Goal: Task Accomplishment & Management: Manage account settings

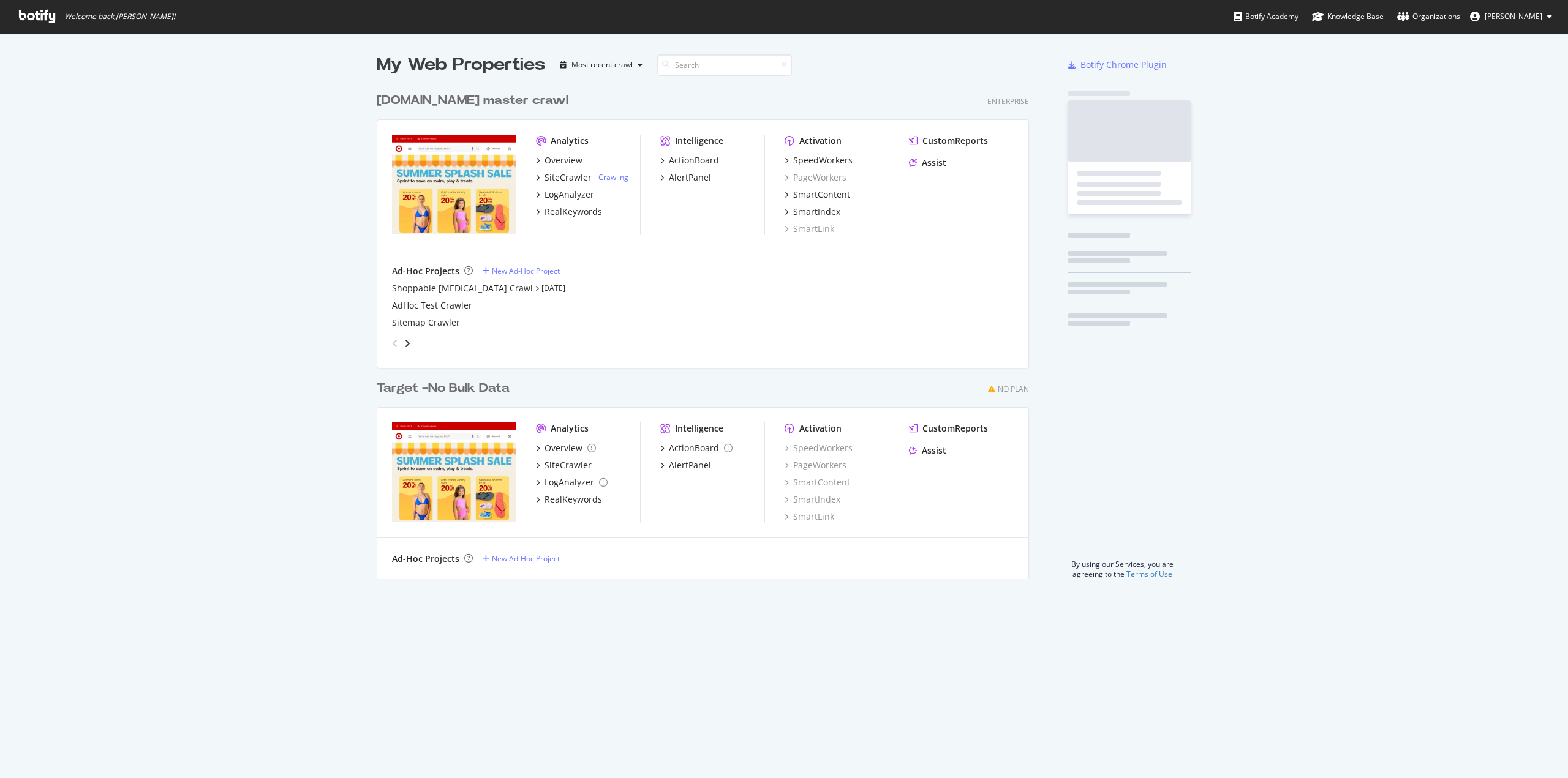
scroll to position [769, 1549]
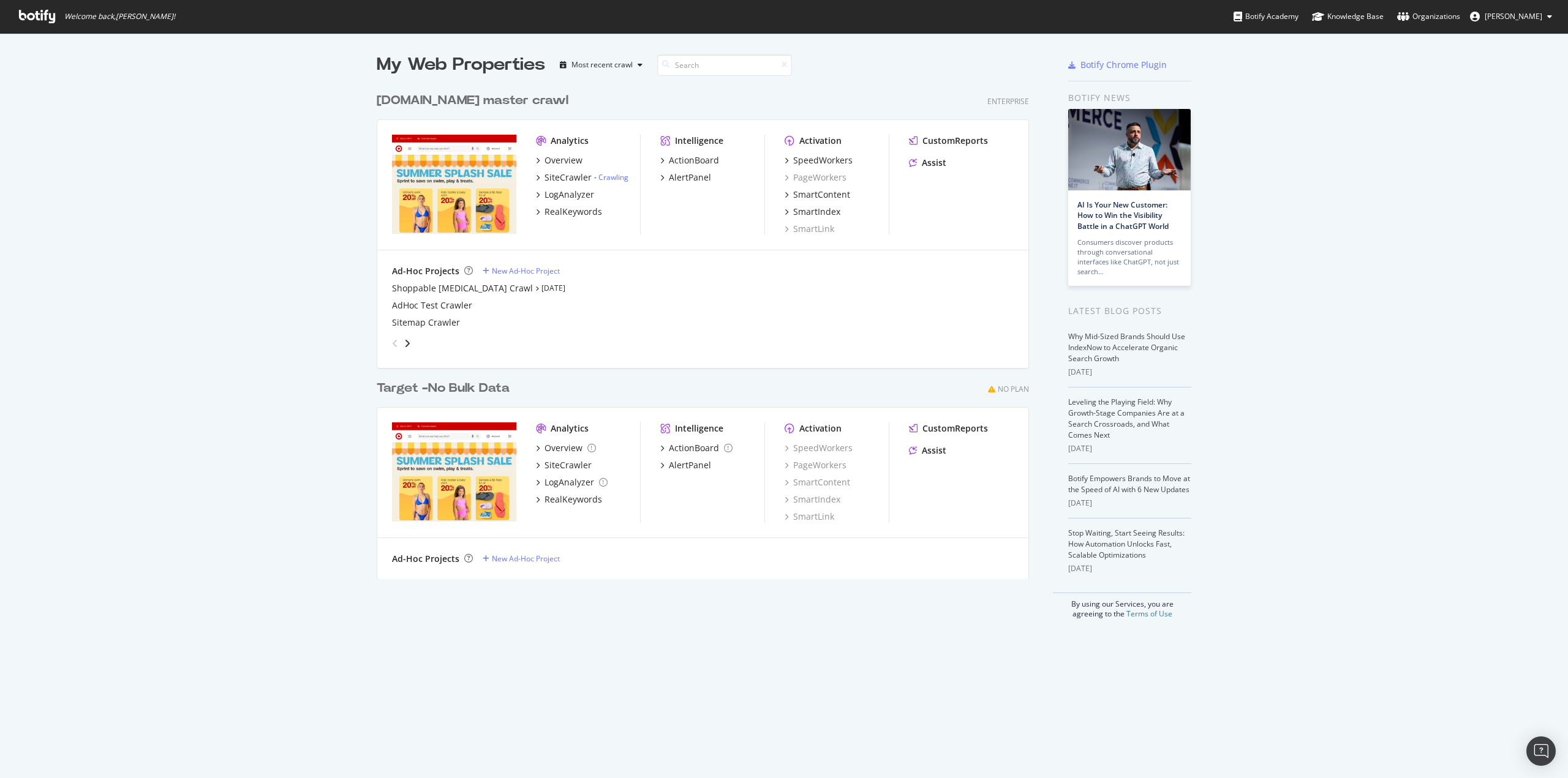
click at [530, 209] on div "Analytics Overview SiteCrawler - Crawling LogAnalyzer RealKeywords Intelligence…" at bounding box center [702, 185] width 651 height 131
click at [536, 211] on icon "grid" at bounding box center [537, 212] width 4 height 6
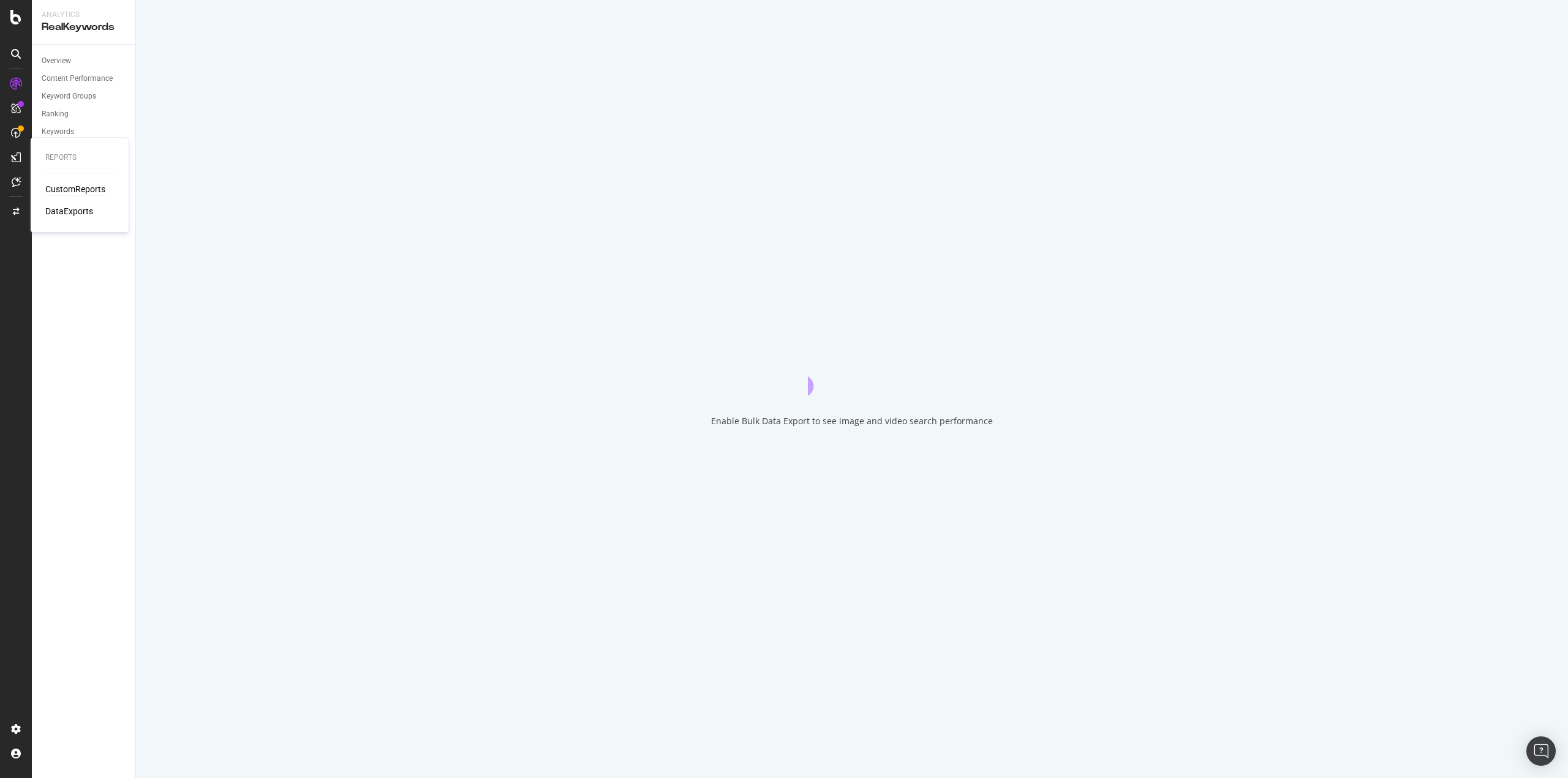
click at [65, 187] on div "CustomReports" at bounding box center [75, 189] width 60 height 12
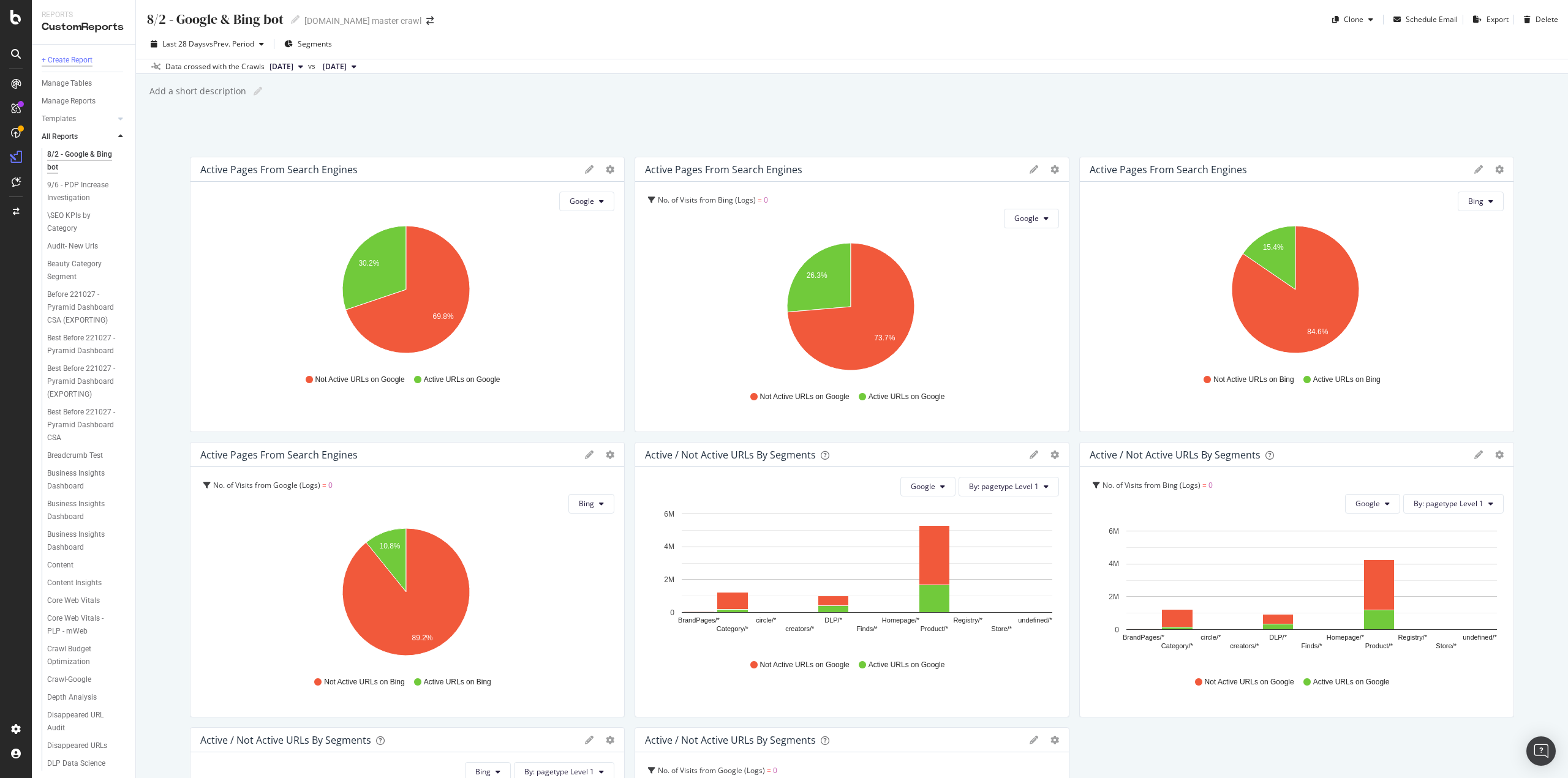
click at [85, 59] on div "+ Create Report" at bounding box center [66, 60] width 51 height 13
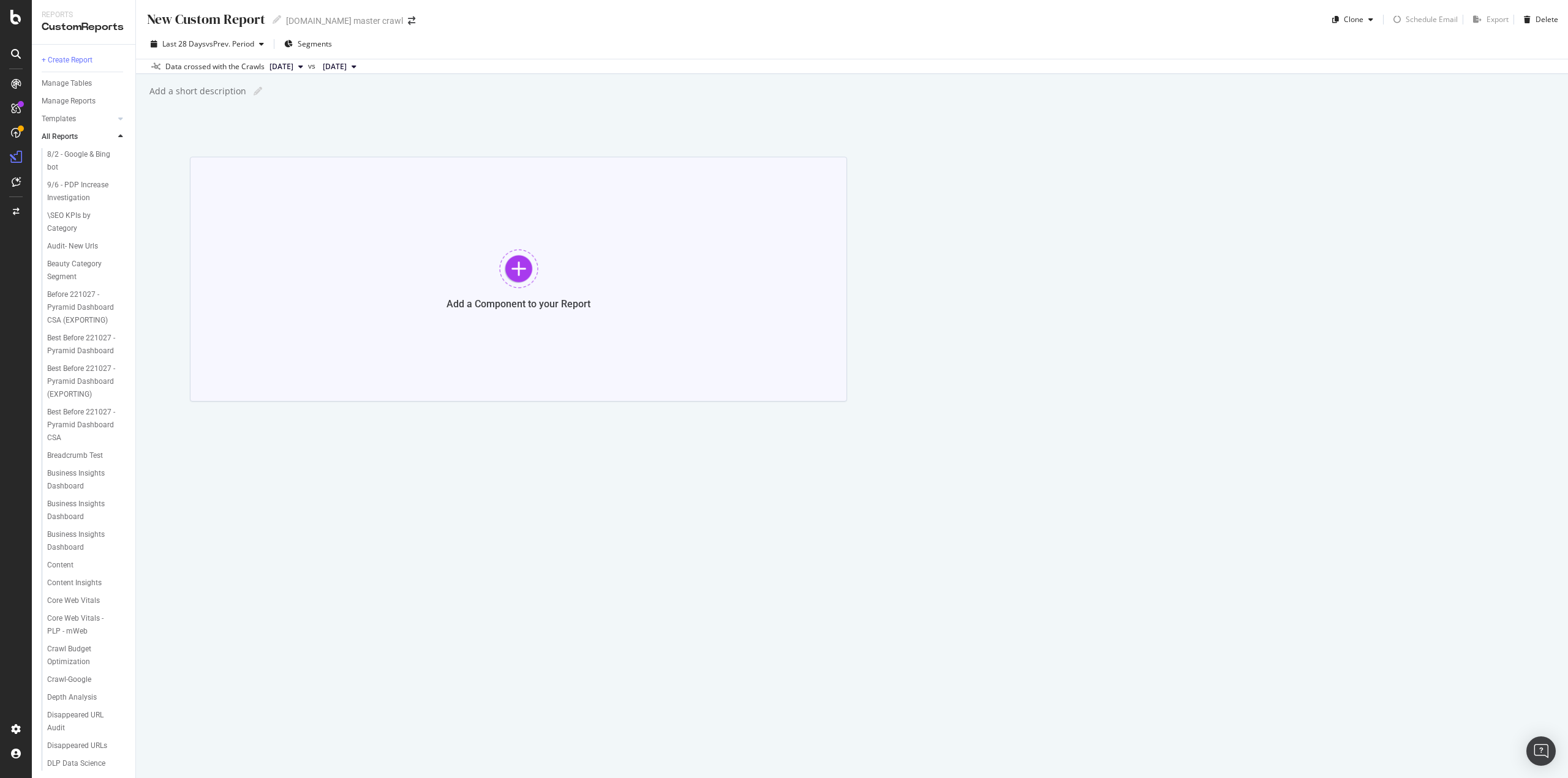
click at [463, 301] on div "Add a Component to your Report" at bounding box center [518, 304] width 144 height 12
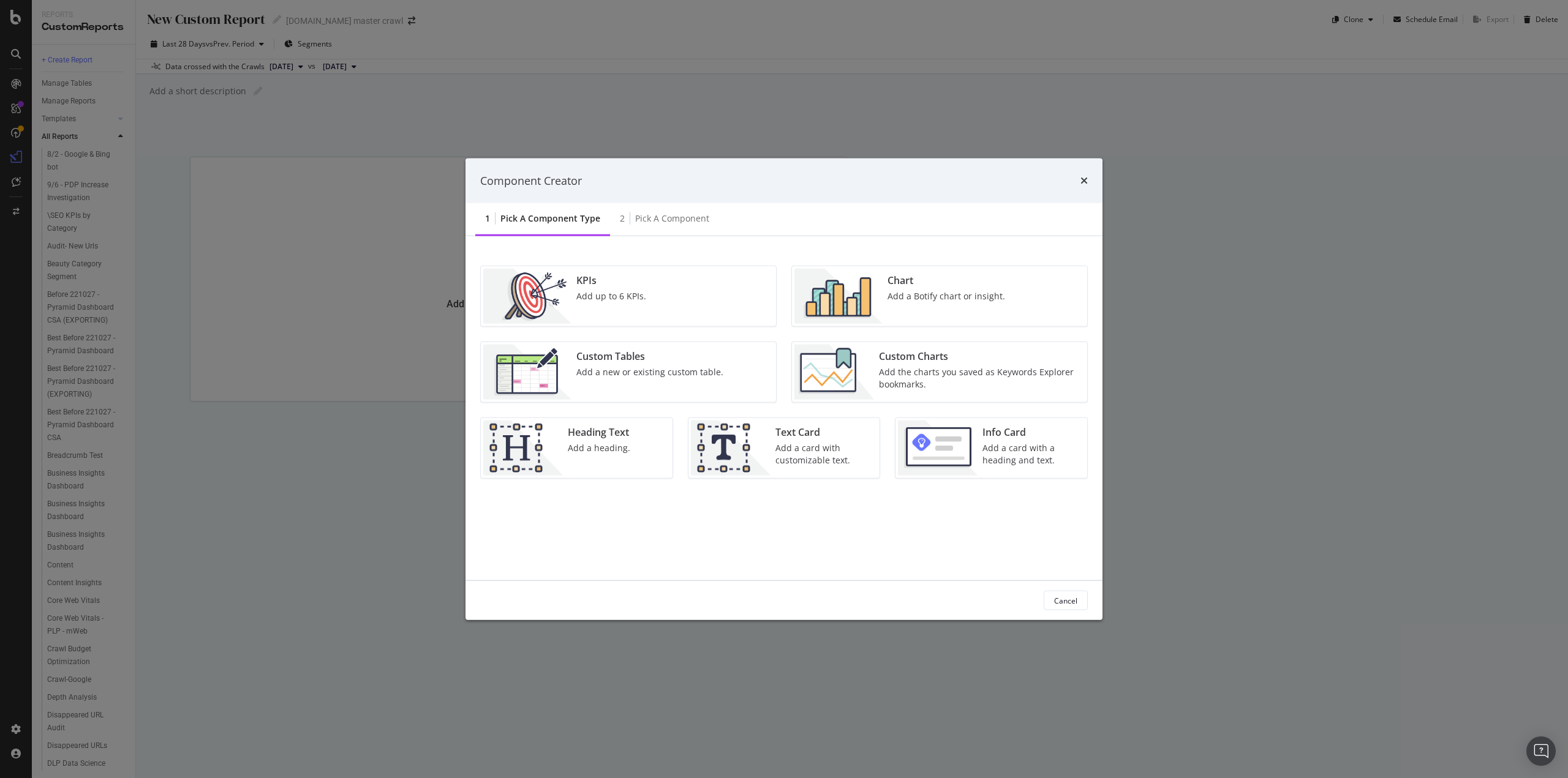
click at [905, 292] on div "Add a Botify chart or insight." at bounding box center [947, 296] width 118 height 12
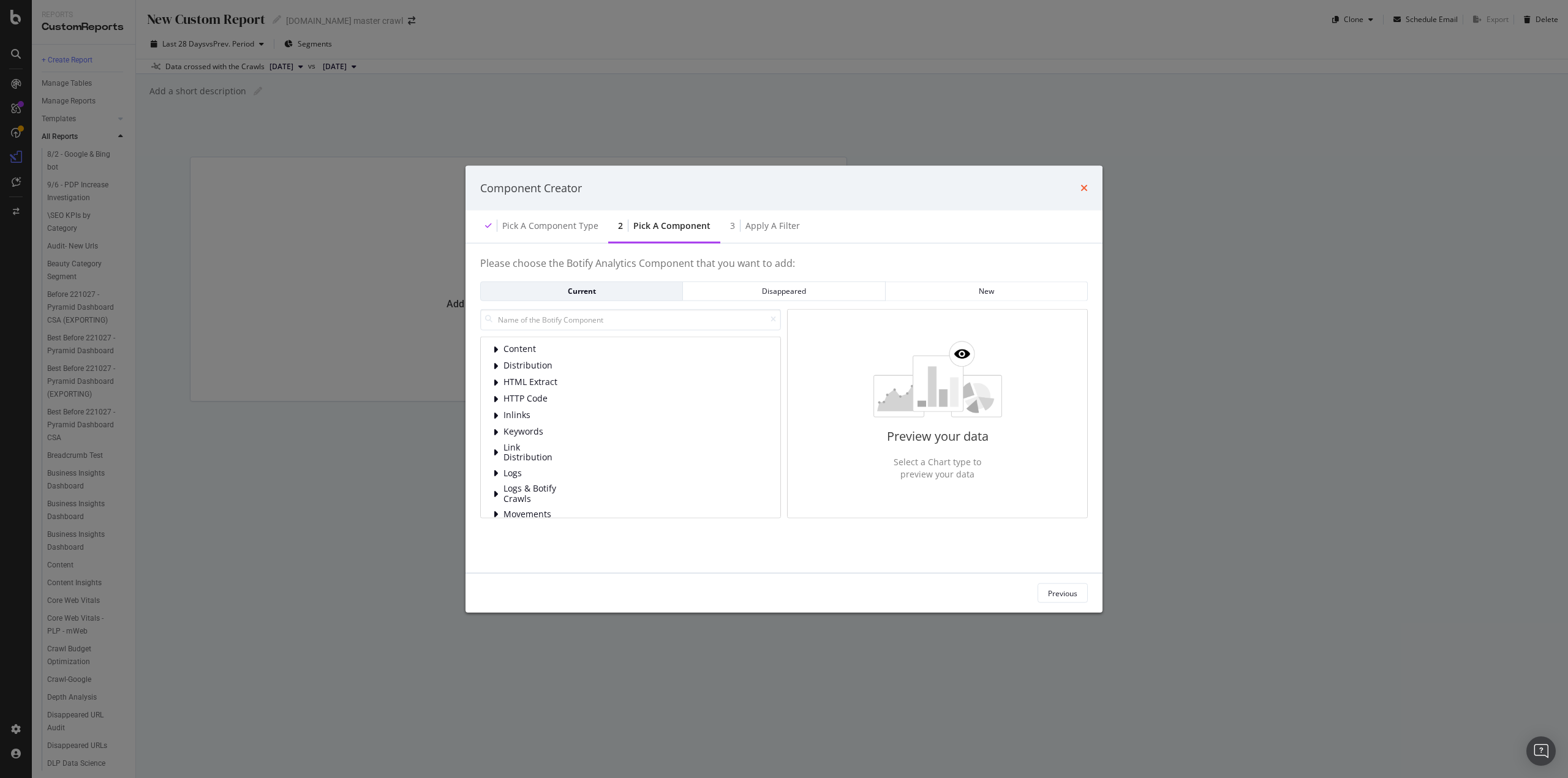
click at [1083, 189] on icon "times" at bounding box center [1084, 188] width 7 height 10
click at [1091, 188] on div "Component Creator" at bounding box center [784, 187] width 637 height 45
click at [1078, 188] on div "Component Creator" at bounding box center [784, 187] width 607 height 16
click at [1091, 188] on div "Component Creator" at bounding box center [784, 187] width 637 height 45
click at [1084, 189] on icon "times" at bounding box center [1084, 188] width 7 height 10
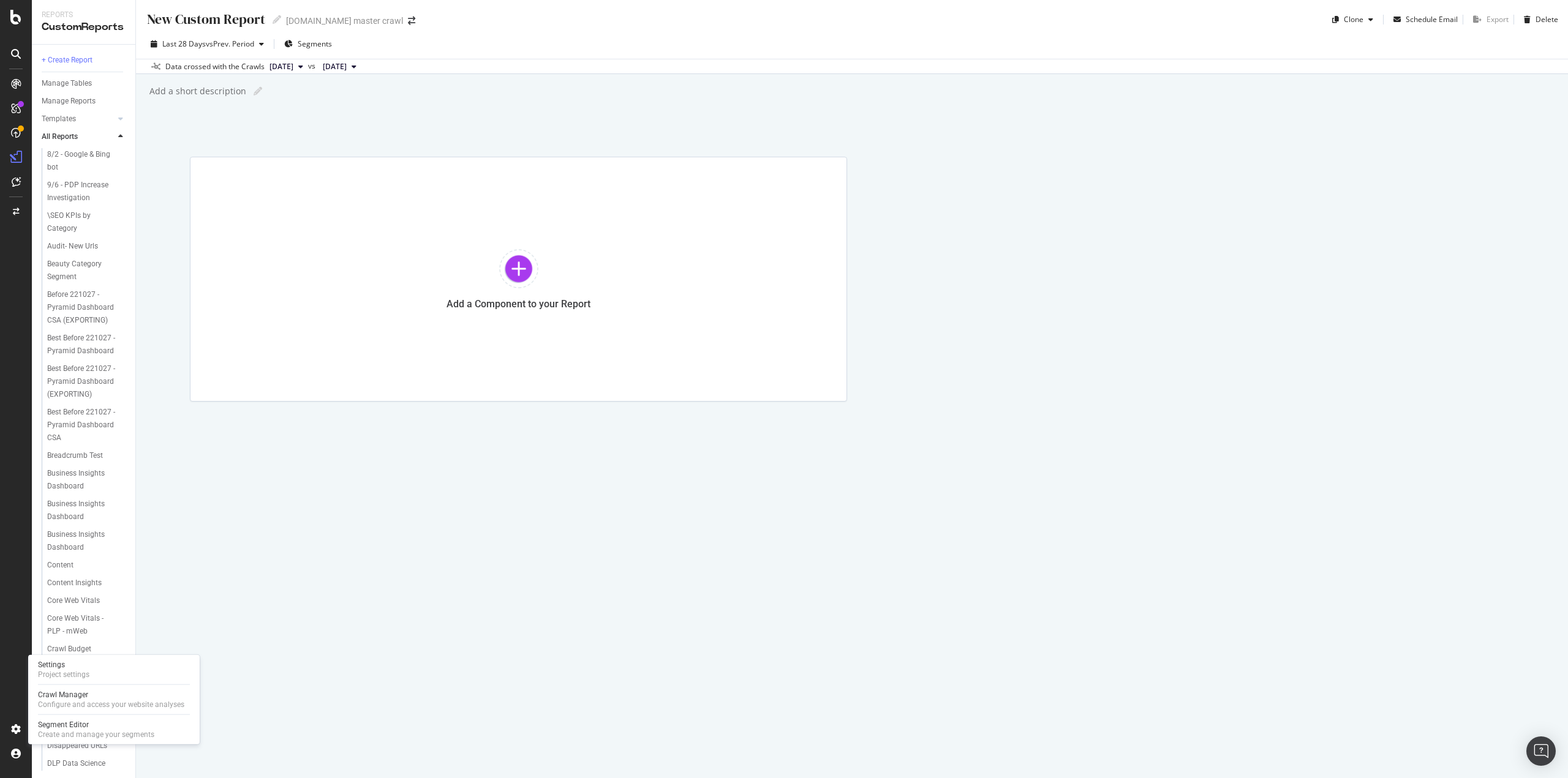
drag, startPoint x: 82, startPoint y: 673, endPoint x: 325, endPoint y: 718, distance: 247.1
click at [325, 718] on div "New Custom Report New Custom Report target.com master crawl Clone Schedule Emai…" at bounding box center [851, 389] width 1432 height 778
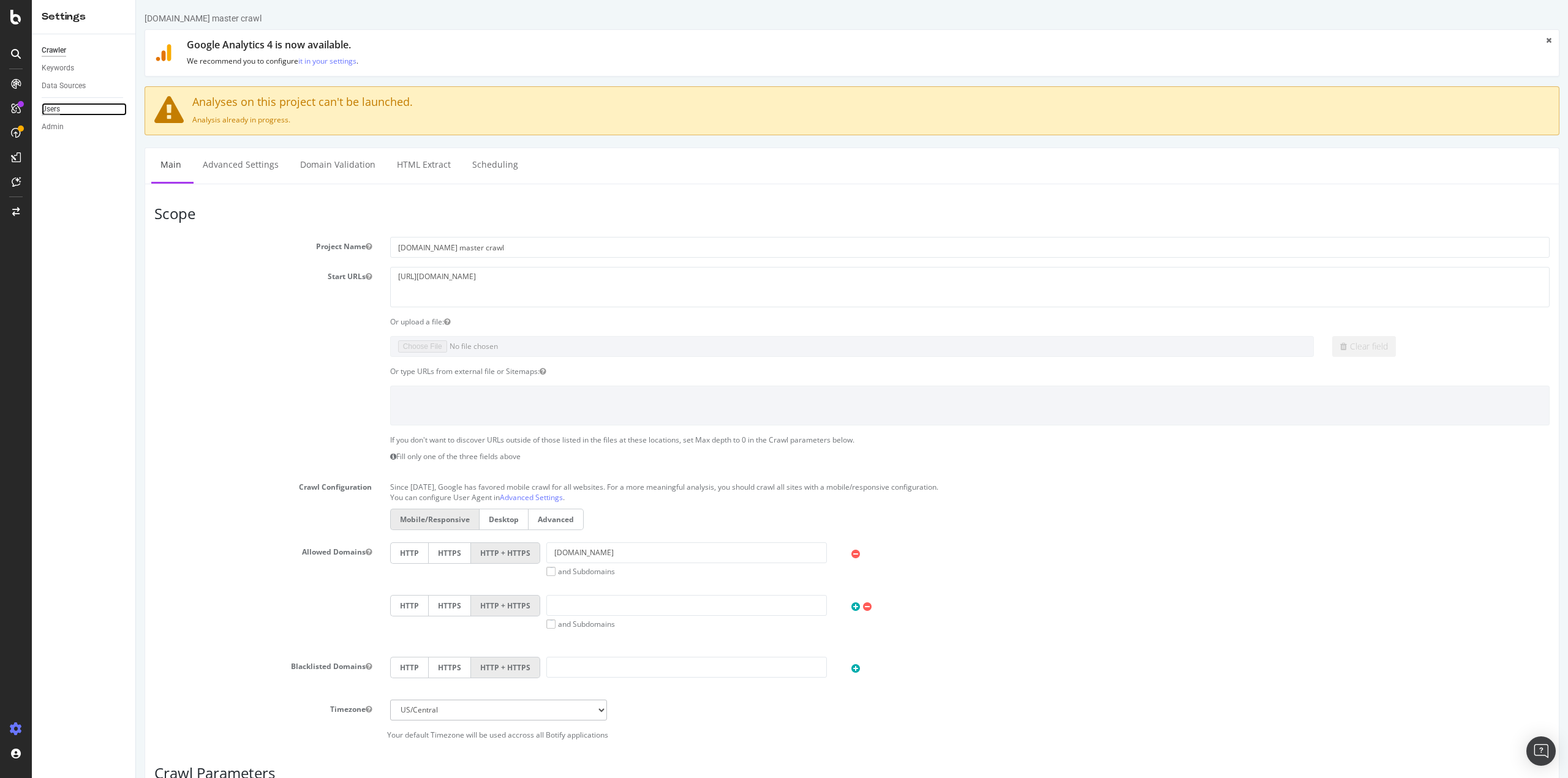
click at [51, 109] on div "Users" at bounding box center [51, 110] width 18 height 13
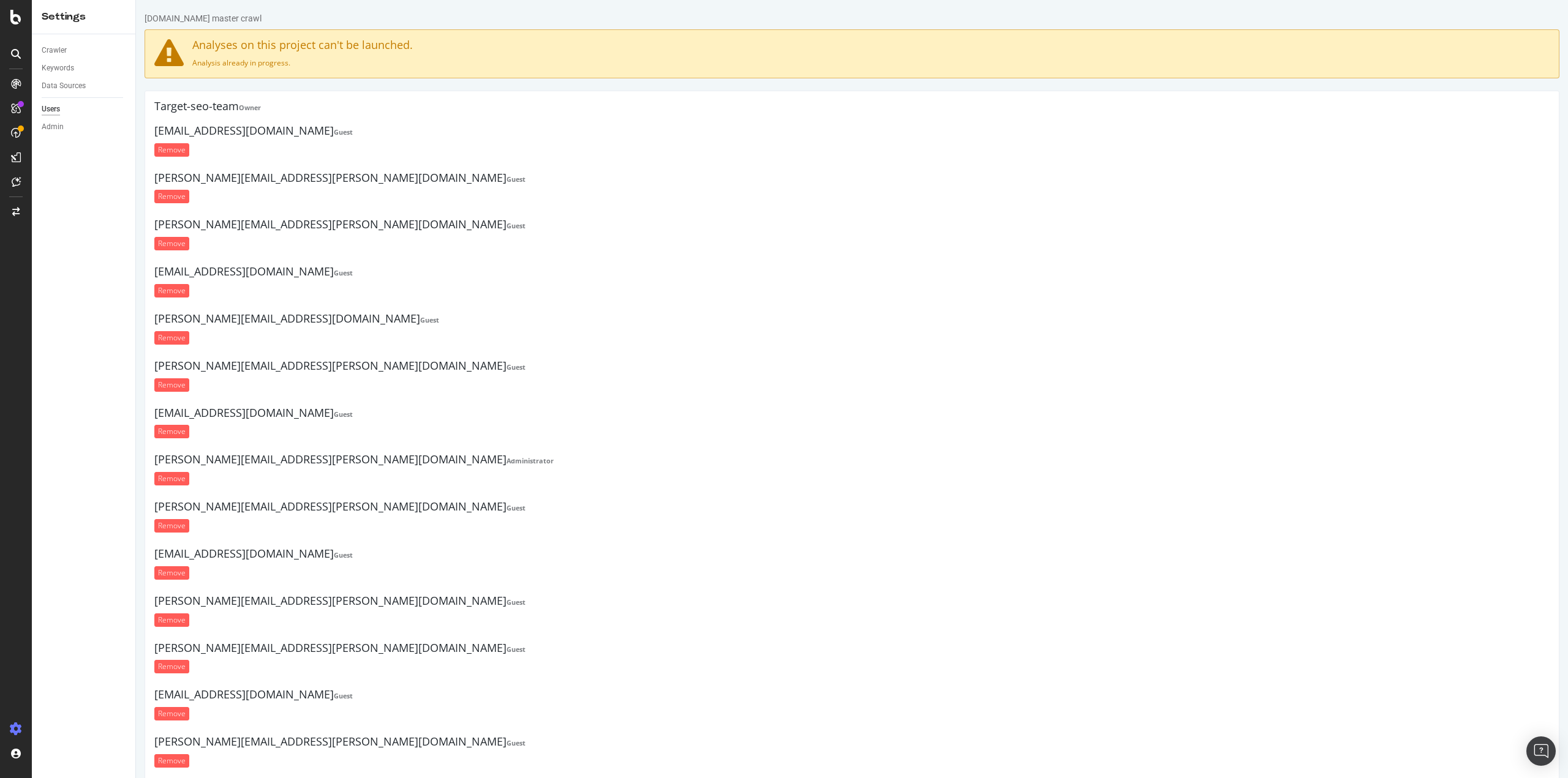
scroll to position [12283, 0]
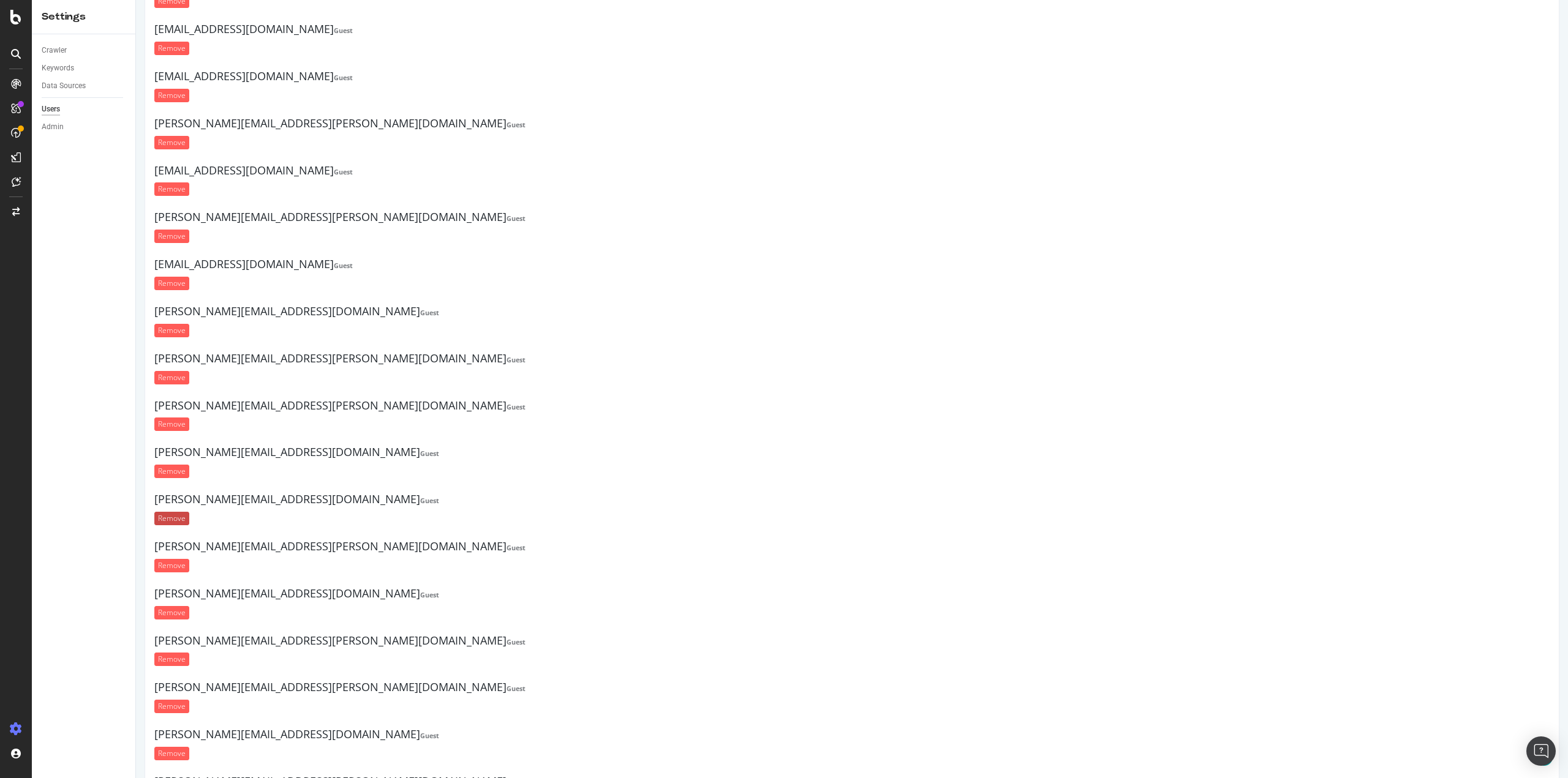
click at [182, 512] on input "Remove" at bounding box center [171, 518] width 35 height 14
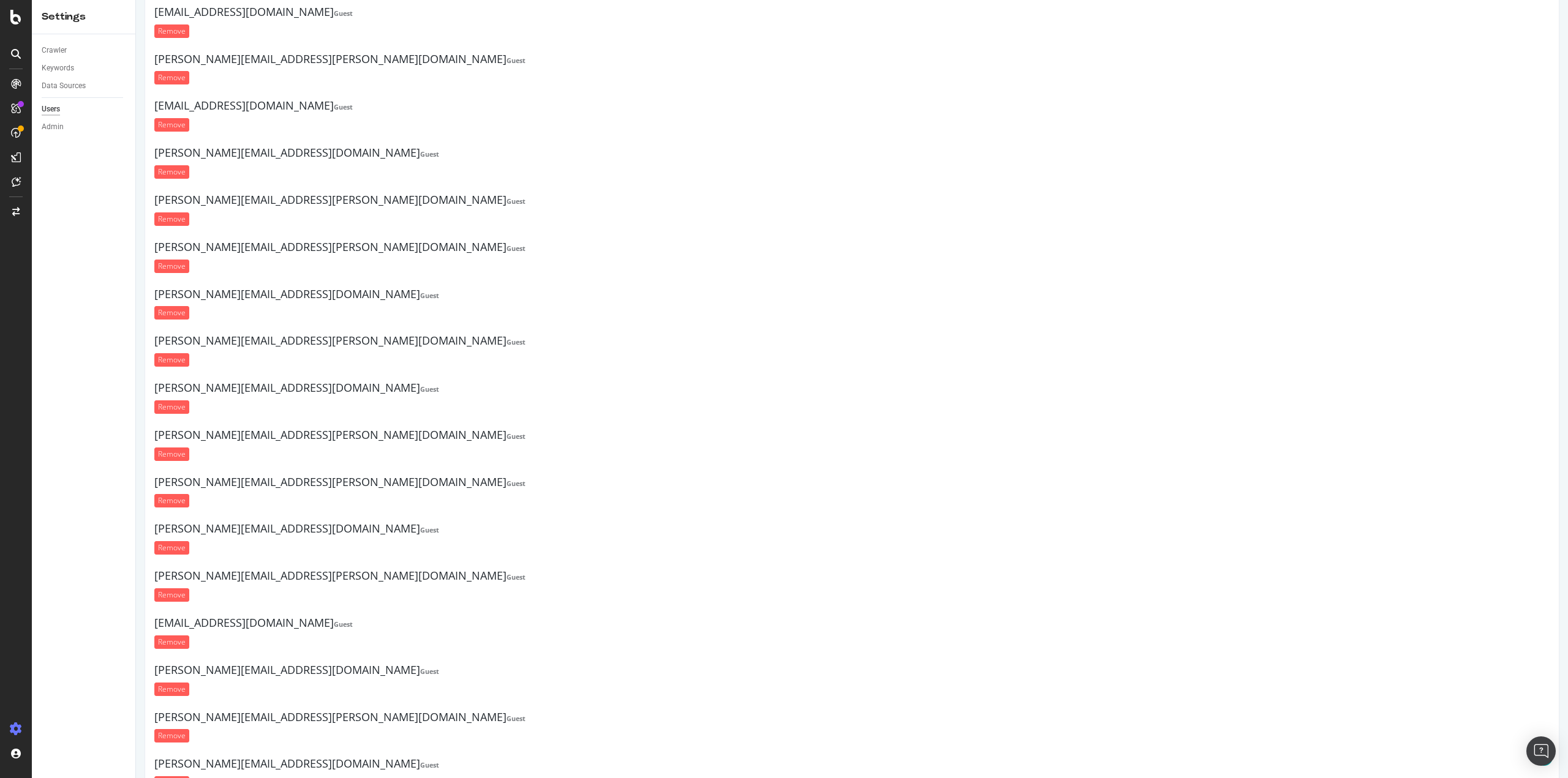
scroll to position [13415, 0]
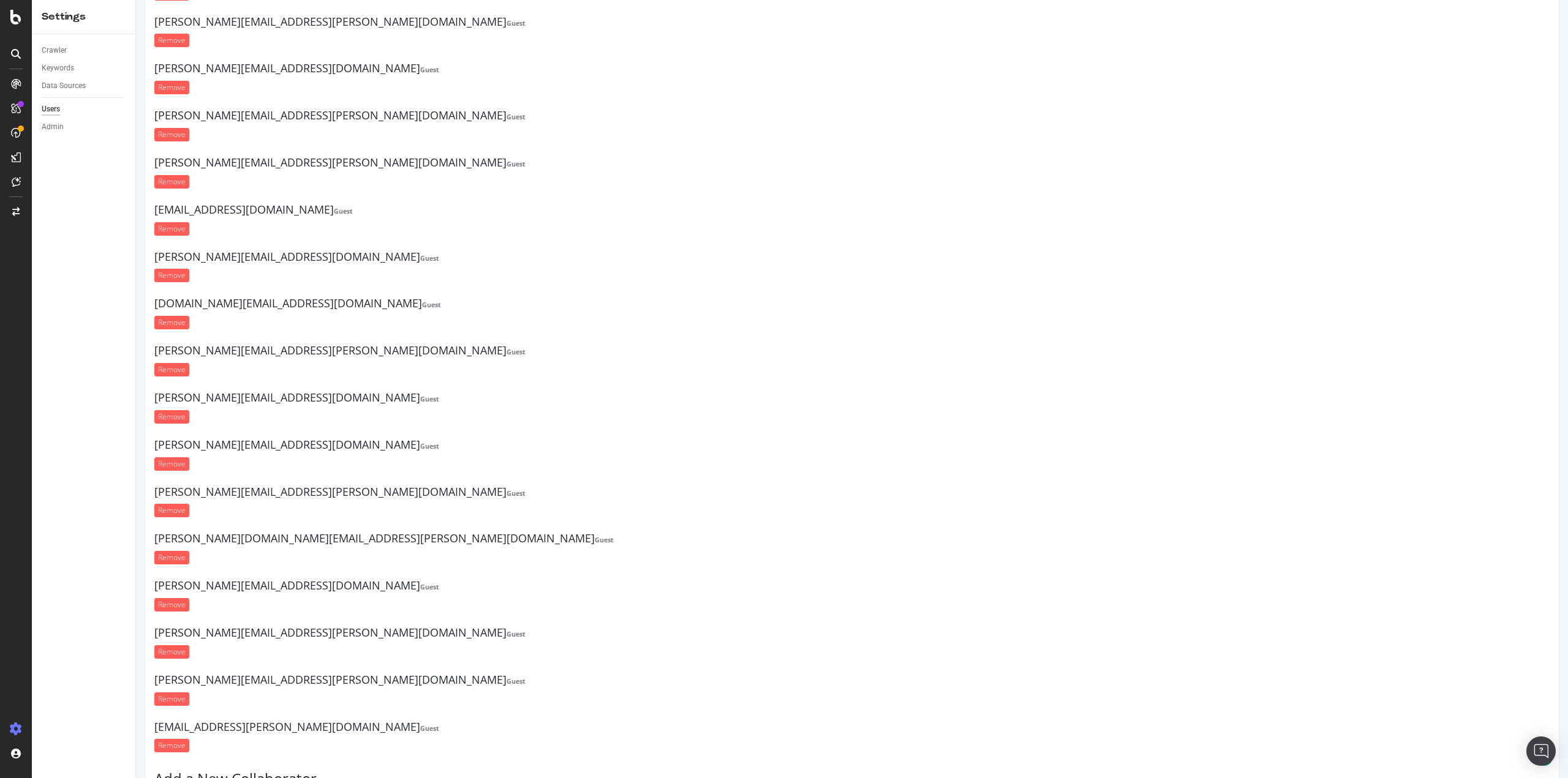
paste input "[PERSON_NAME][EMAIL_ADDRESS][DOMAIN_NAME]"
type input "[PERSON_NAME][EMAIL_ADDRESS][DOMAIN_NAME]"
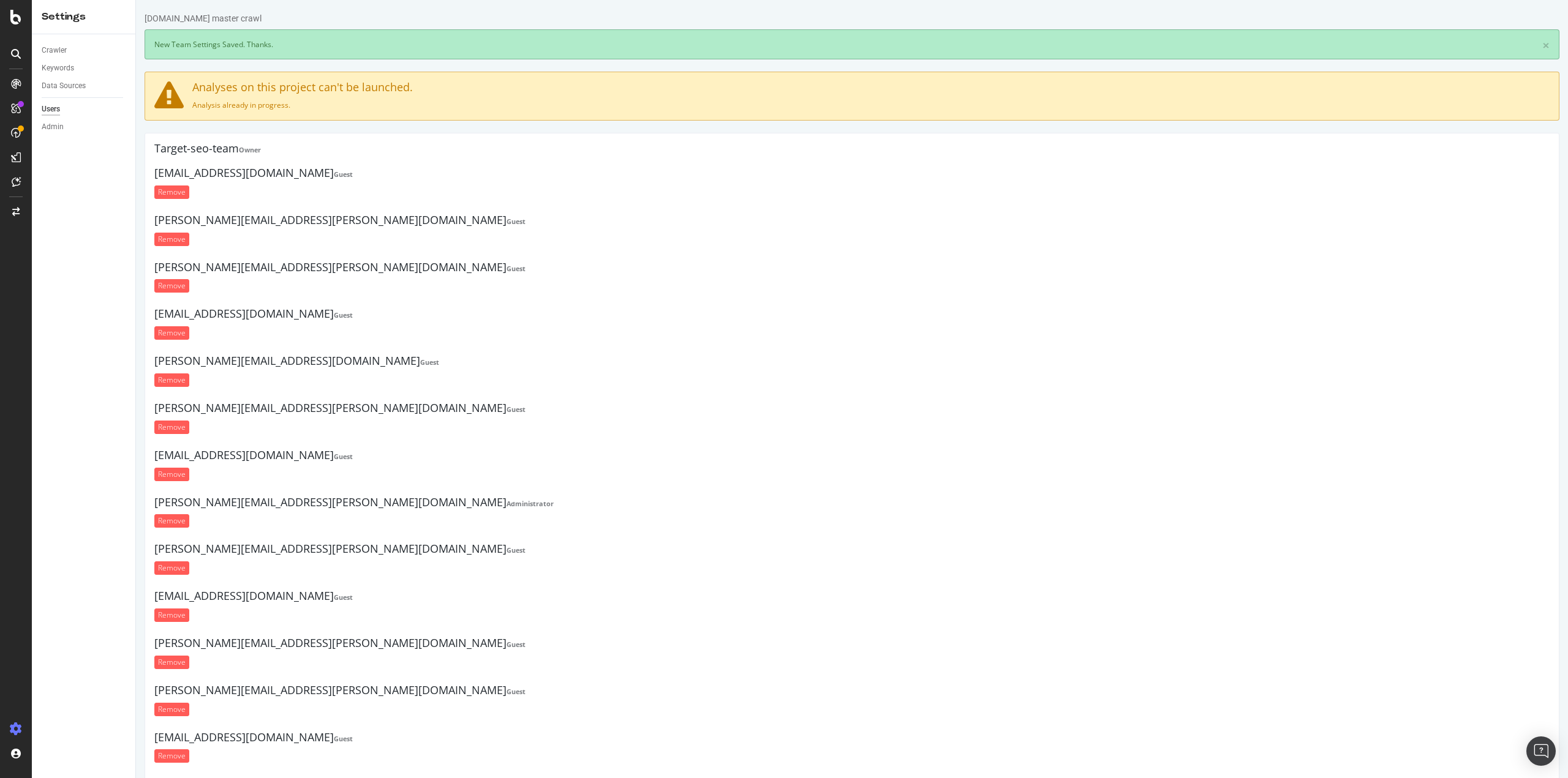
scroll to position [0, 0]
